Goal: Navigation & Orientation: Find specific page/section

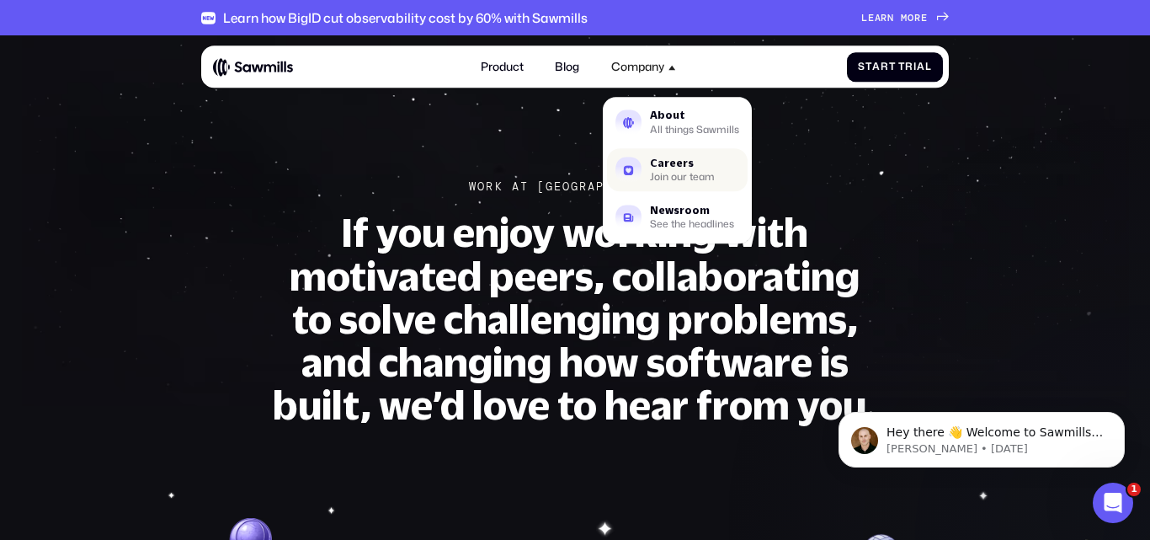
click at [662, 161] on div "Careers" at bounding box center [682, 163] width 65 height 10
click at [668, 168] on div "Careers" at bounding box center [682, 163] width 65 height 10
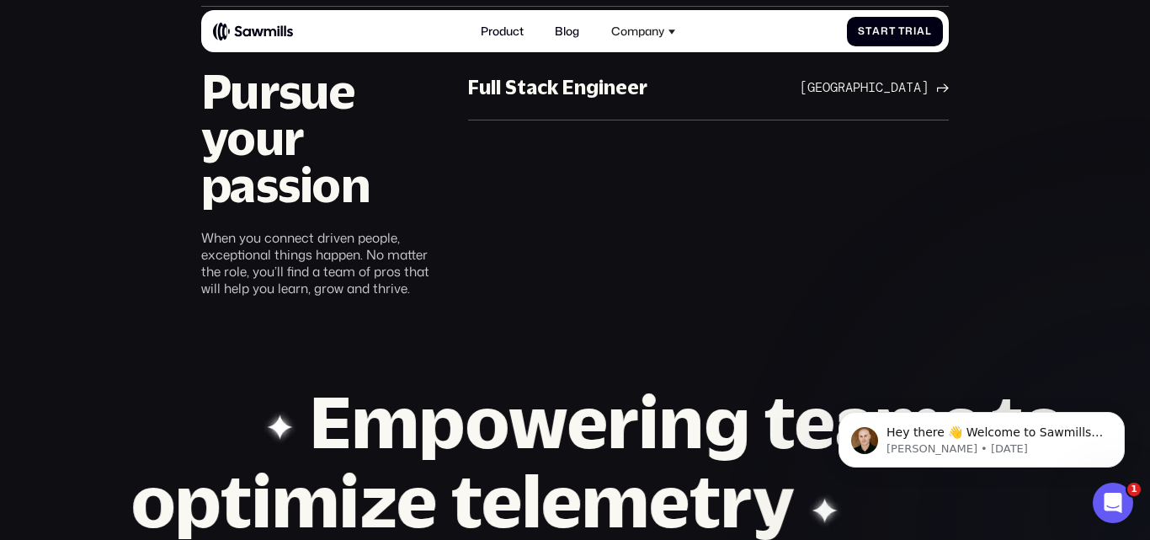
scroll to position [803, 0]
